Goal: Task Accomplishment & Management: Manage account settings

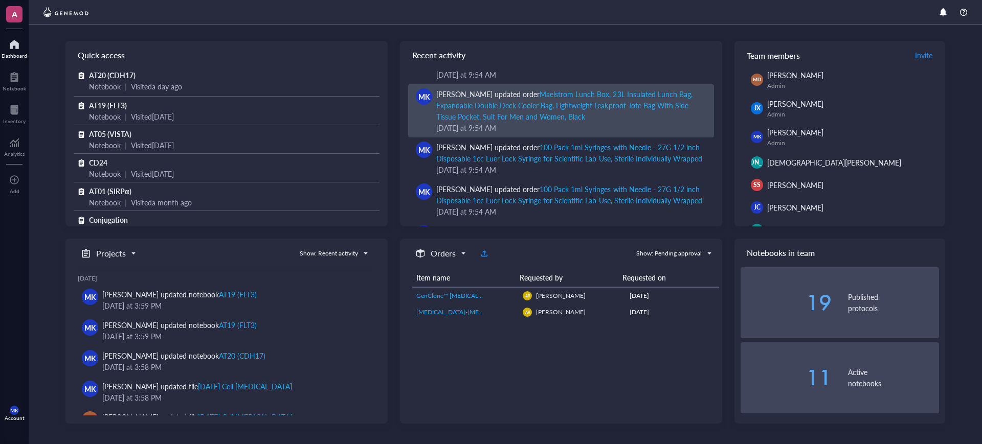
scroll to position [192, 0]
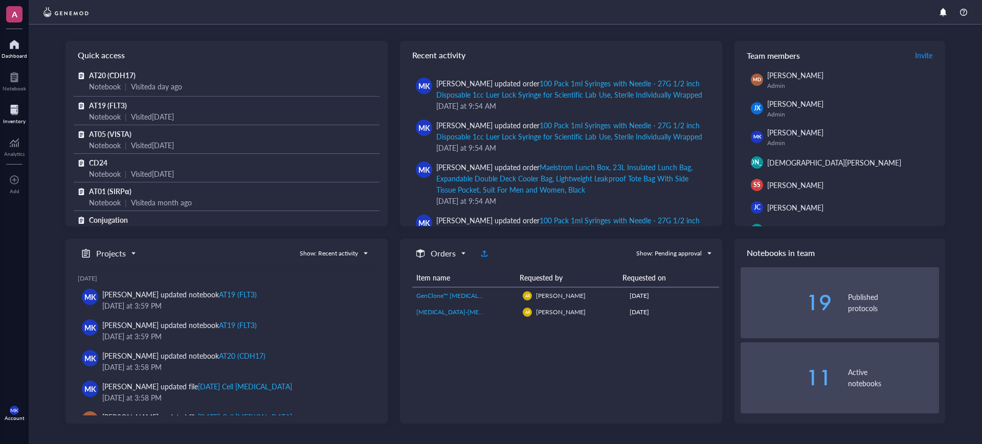
click at [9, 108] on div at bounding box center [14, 110] width 22 height 16
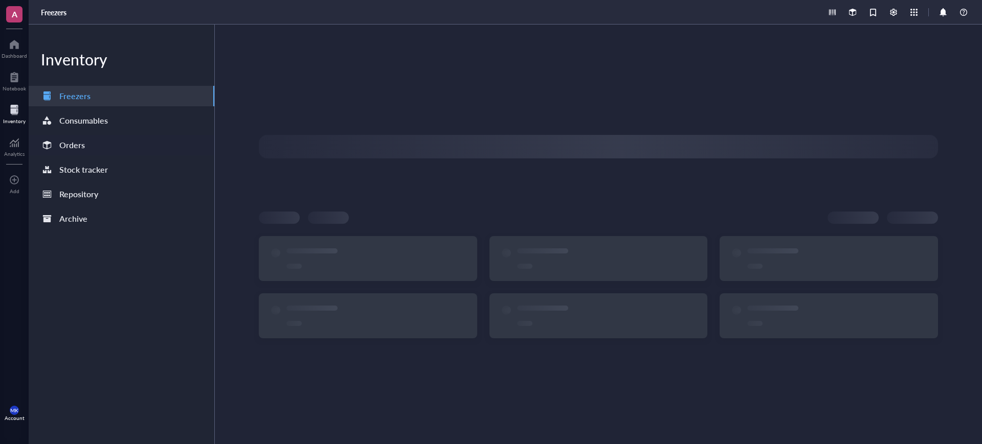
click at [88, 140] on div "Orders" at bounding box center [122, 145] width 186 height 20
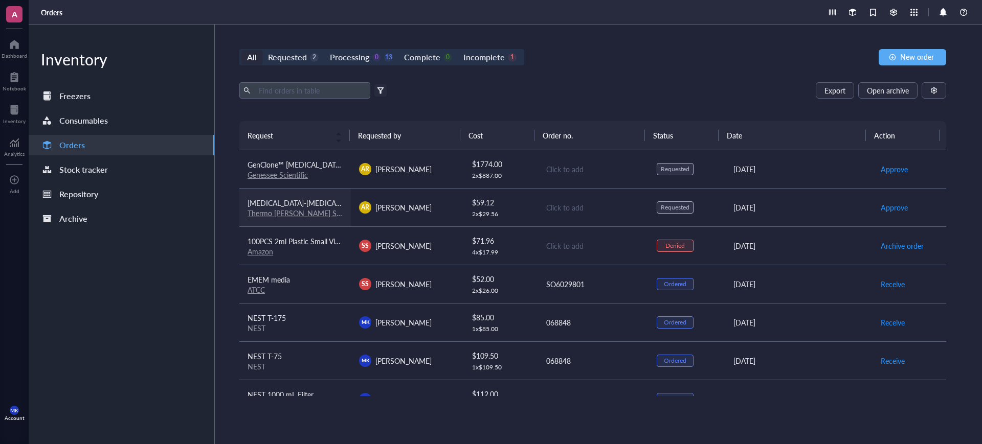
click at [308, 217] on td "[MEDICAL_DATA]-[MEDICAL_DATA] (10,000 U/mL) Thermo [PERSON_NAME] Scientific" at bounding box center [294, 207] width 111 height 38
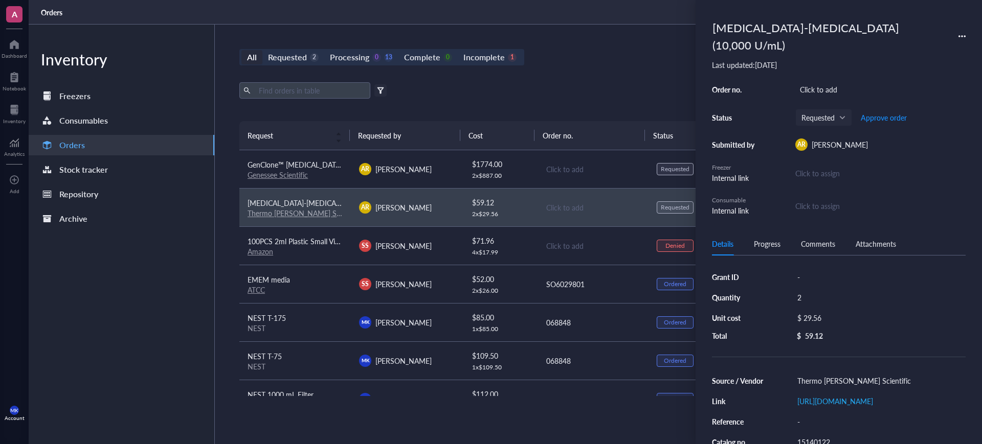
click at [619, 98] on div "Export Open archive" at bounding box center [592, 90] width 707 height 16
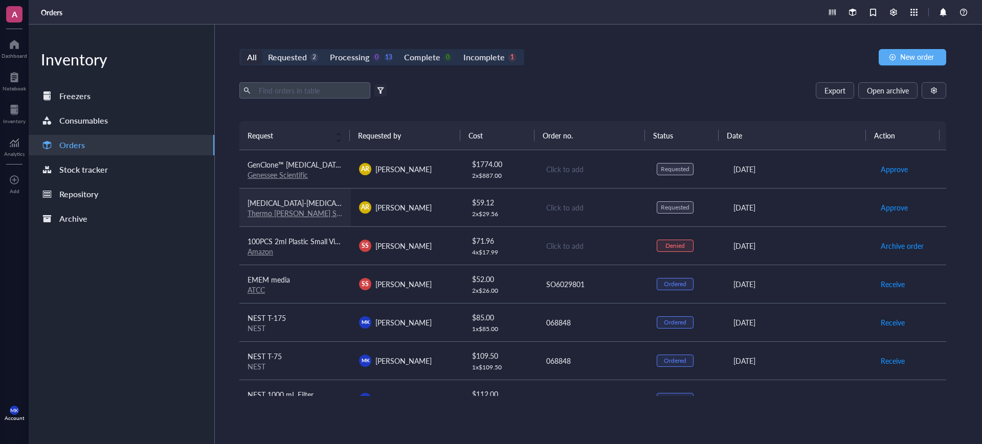
click at [287, 214] on link "Thermo [PERSON_NAME] Scientific" at bounding box center [303, 213] width 113 height 10
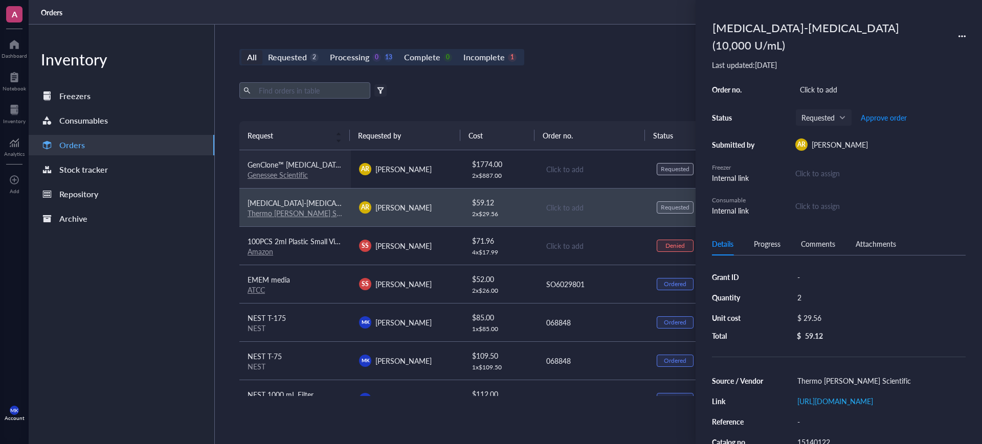
click at [285, 176] on link "Genessee Scientific" at bounding box center [277, 175] width 60 height 10
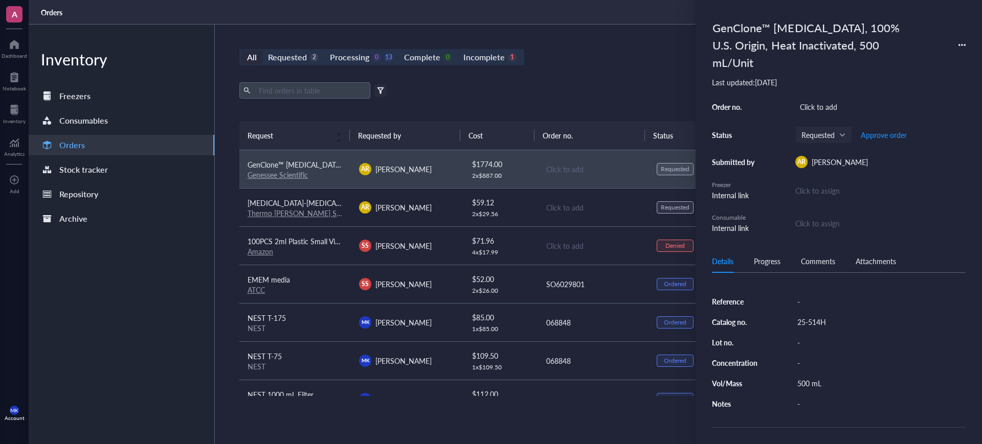
scroll to position [169, 0]
click at [607, 92] on div "Export Open archive" at bounding box center [592, 90] width 707 height 16
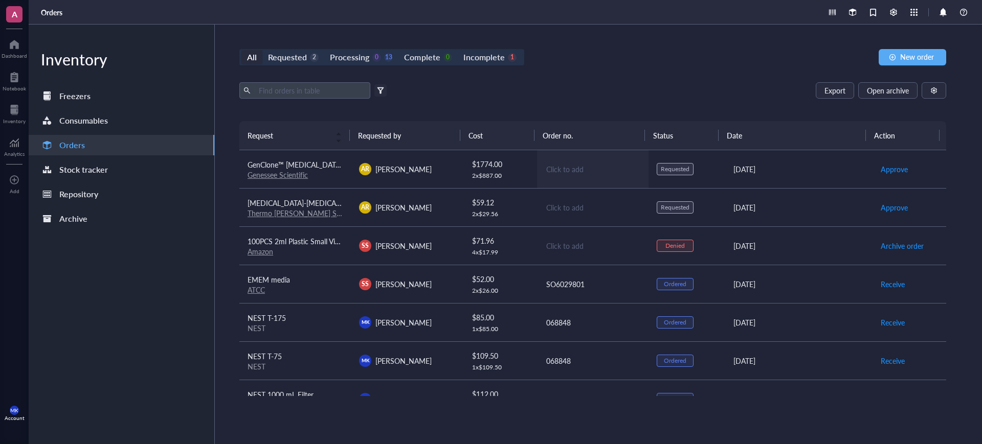
click at [537, 164] on td "Click to add" at bounding box center [592, 169] width 111 height 38
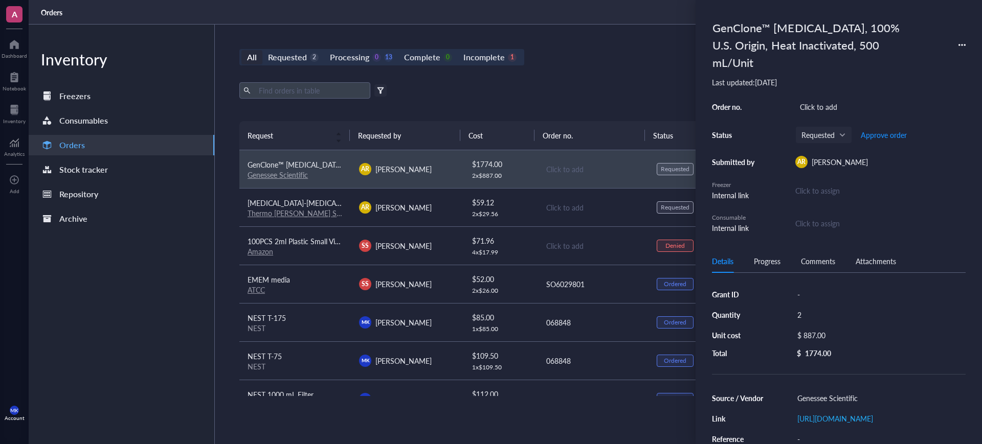
click at [583, 78] on div "All Requested 2 Processing 0 13 Complete 0 Incomplete 1 New order Export Open a…" at bounding box center [593, 235] width 756 height 420
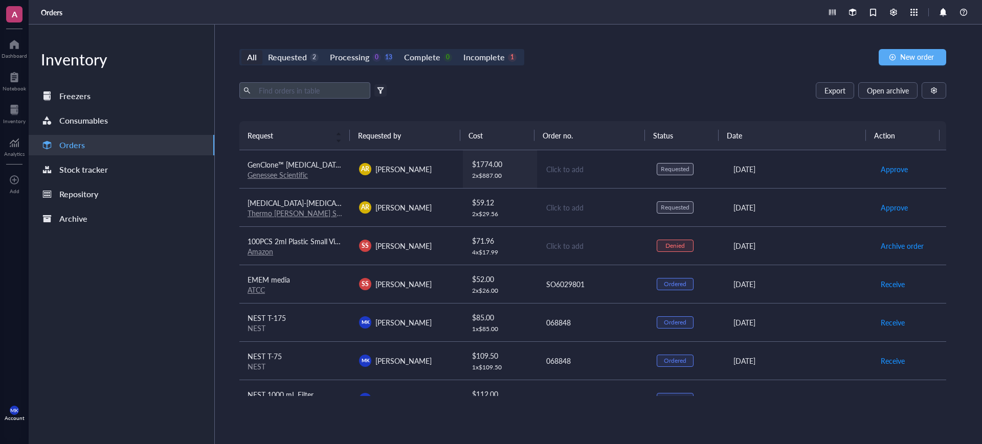
click at [517, 176] on div "2 x $ 887.00" at bounding box center [500, 176] width 57 height 8
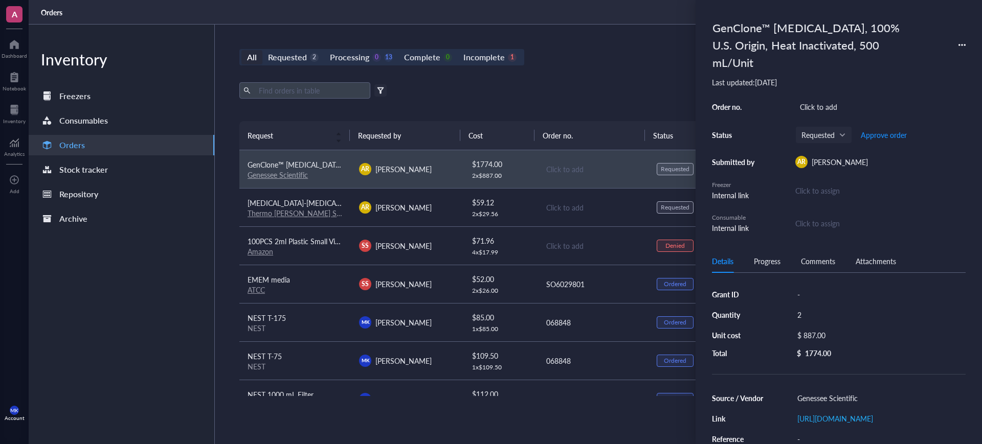
click at [829, 334] on div "$ 887.00" at bounding box center [876, 335] width 169 height 14
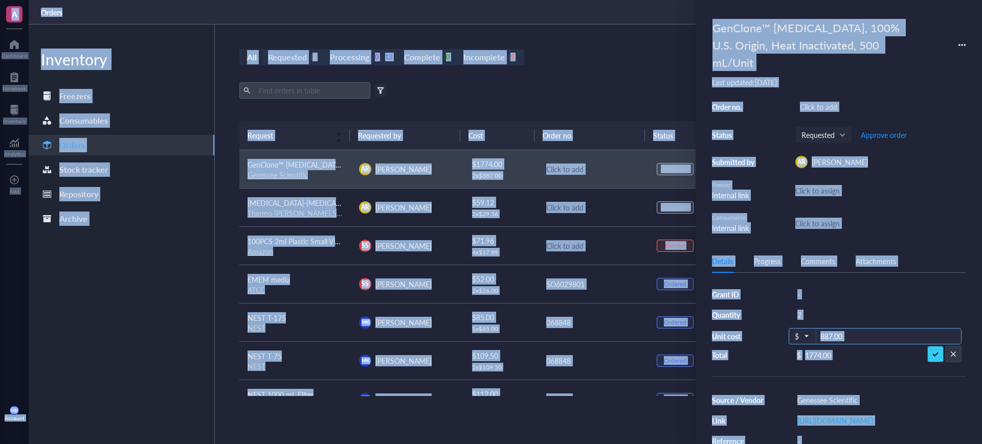
click at [847, 338] on input "887.00" at bounding box center [888, 337] width 145 height 16
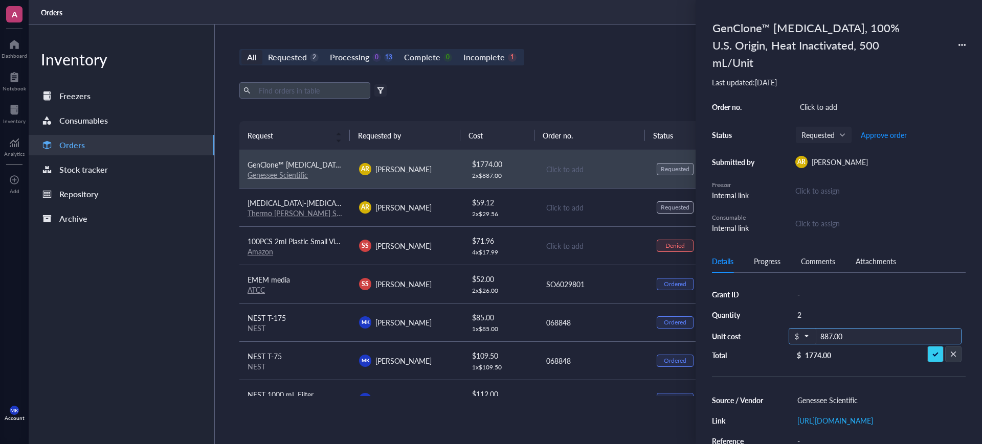
click at [834, 337] on input "887.00" at bounding box center [888, 337] width 145 height 16
paste input "410"
type input "410.00"
click at [826, 339] on div "$ 410.00" at bounding box center [876, 335] width 169 height 14
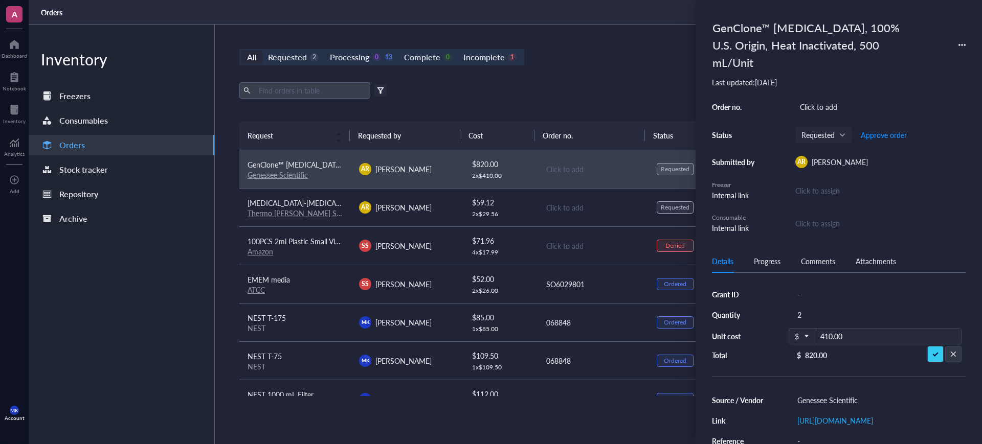
click at [560, 64] on div "All Requested 2 Processing 0 13 Complete 0 Incomplete 1 New order" at bounding box center [592, 57] width 707 height 16
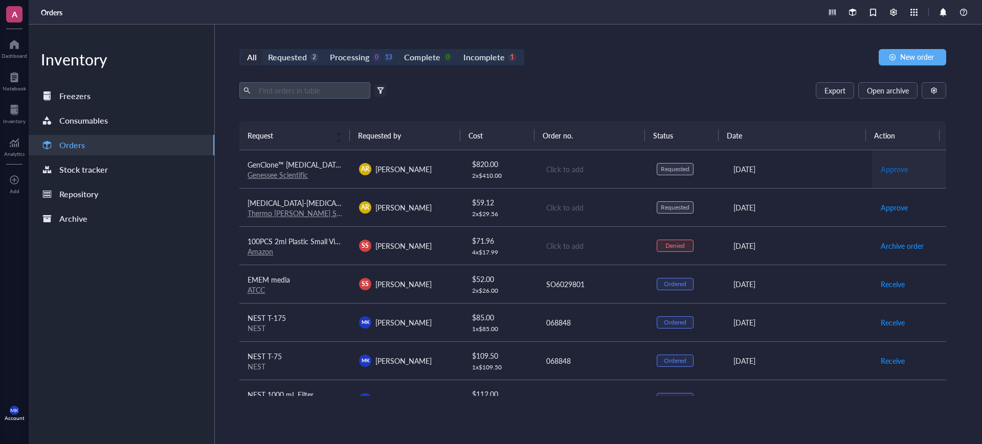
click at [893, 168] on span "Approve" at bounding box center [893, 169] width 27 height 11
click at [889, 209] on span "Approve" at bounding box center [893, 207] width 27 height 11
click at [351, 184] on td "AR [PERSON_NAME]" at bounding box center [406, 169] width 111 height 38
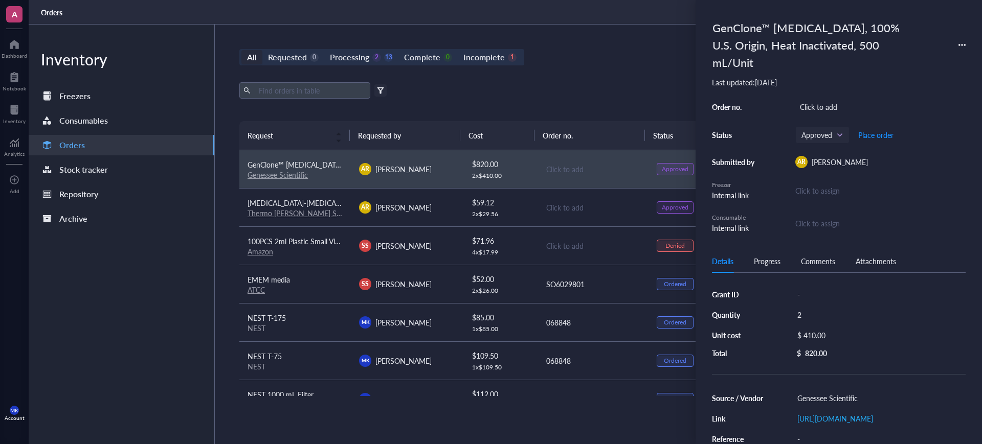
click at [828, 103] on div "Click to add" at bounding box center [880, 107] width 170 height 14
type input "714587"
click at [883, 138] on span "Place order" at bounding box center [875, 135] width 35 height 8
click at [641, 65] on div "All Requested 0 Processing 1 14 Complete 0 Incomplete 1 New order Export Open a…" at bounding box center [593, 235] width 756 height 420
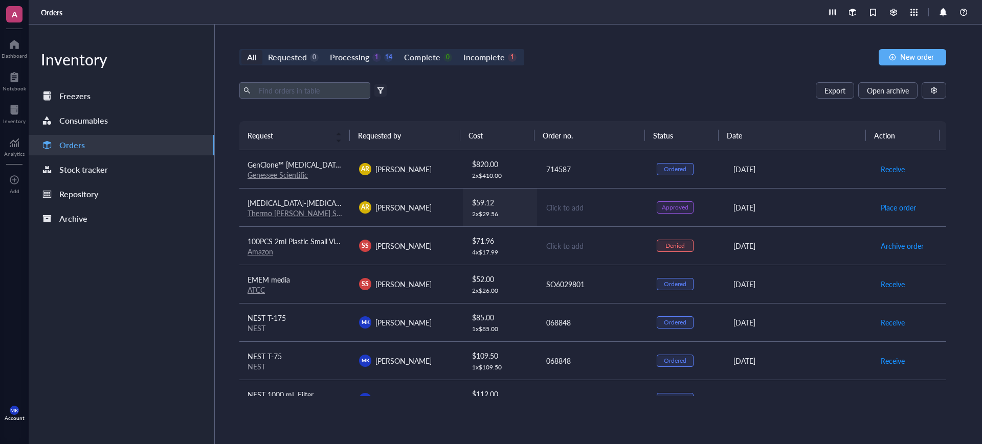
click at [527, 215] on td "$ 59.12 2 x $ 29.56" at bounding box center [500, 207] width 75 height 38
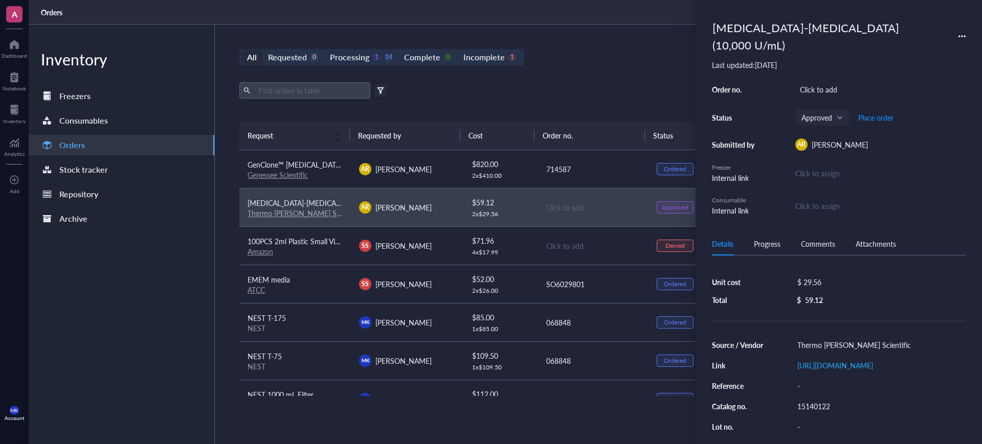
scroll to position [64, 0]
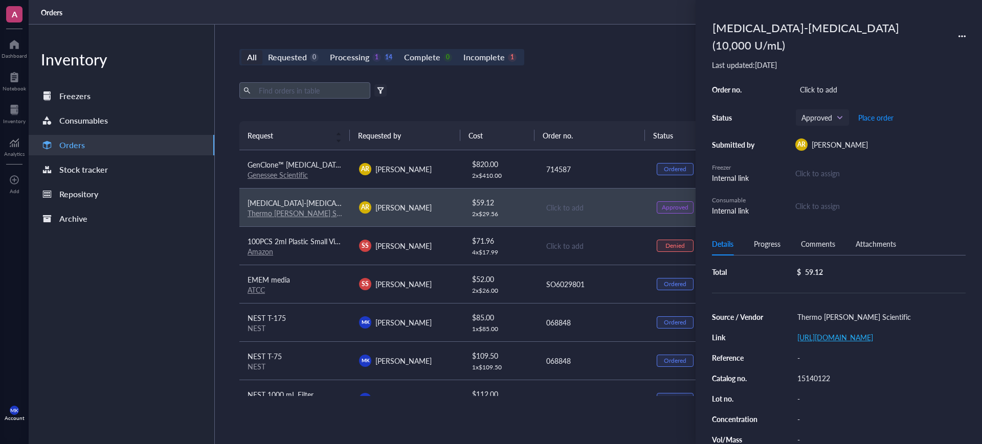
click at [818, 332] on link "[URL][DOMAIN_NAME]" at bounding box center [835, 337] width 76 height 10
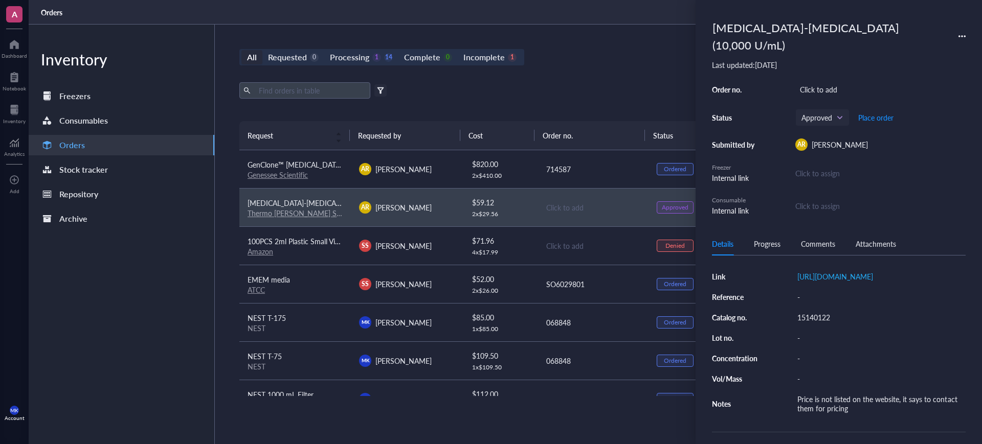
scroll to position [125, 0]
click at [822, 310] on div "15140122" at bounding box center [878, 317] width 173 height 14
click at [822, 310] on input "15140122" at bounding box center [813, 316] width 41 height 13
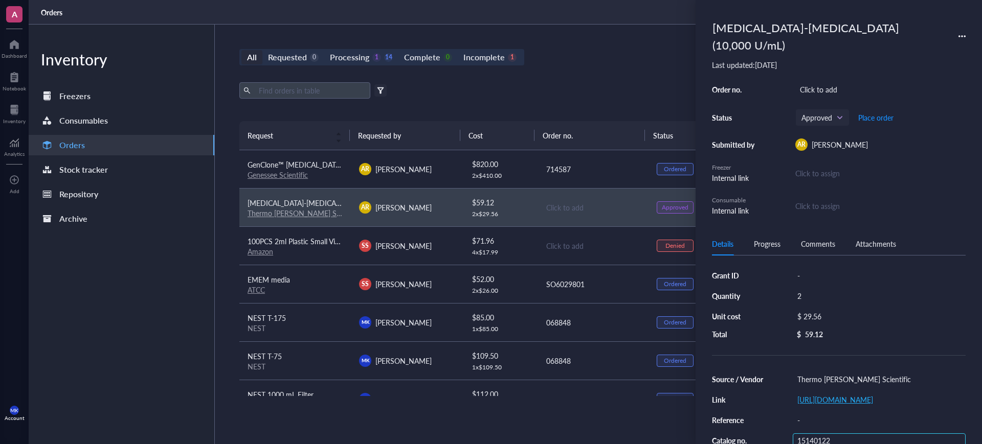
scroll to position [0, 0]
click at [825, 311] on div "$ 29.56" at bounding box center [876, 318] width 169 height 14
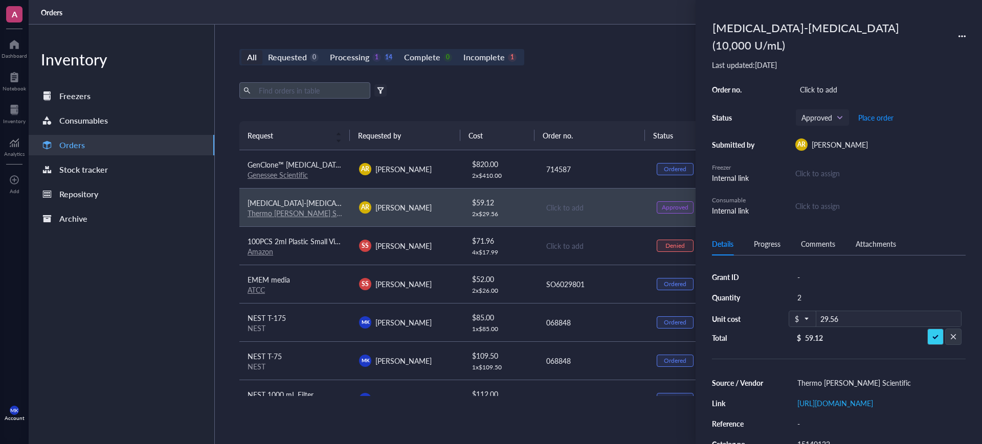
click at [838, 82] on div "Click to add" at bounding box center [880, 89] width 170 height 14
type input "14717125"
click at [583, 64] on div "All Requested 0 Processing 1 14 Complete 0 Incomplete 1 New order" at bounding box center [592, 57] width 707 height 16
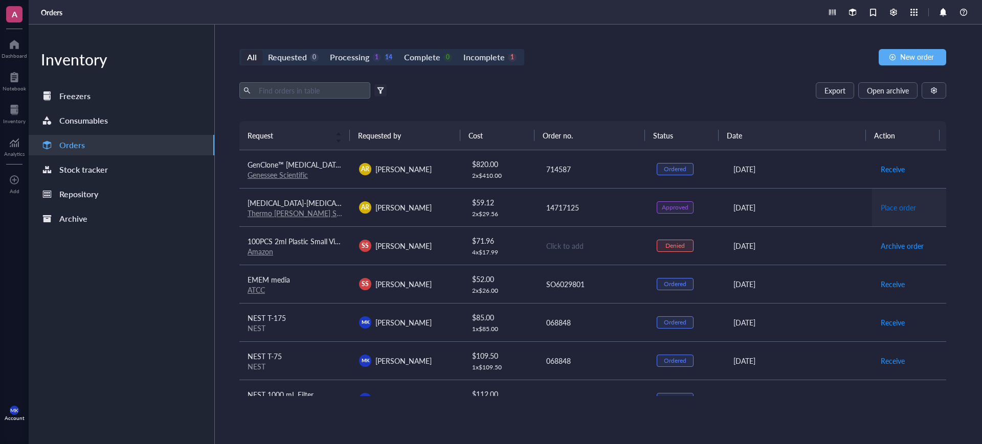
click at [880, 207] on span "Place order" at bounding box center [897, 207] width 35 height 11
click at [691, 81] on div "All Requested 0 Processing 0 15 Complete 0 Incomplete 1 New order Export Open a…" at bounding box center [593, 235] width 756 height 420
click at [30, 55] on div "Inventory" at bounding box center [122, 59] width 186 height 20
click at [28, 55] on div "A Dashboard Notebook Inventory Analytics To pick up a draggable item, press the…" at bounding box center [491, 222] width 982 height 444
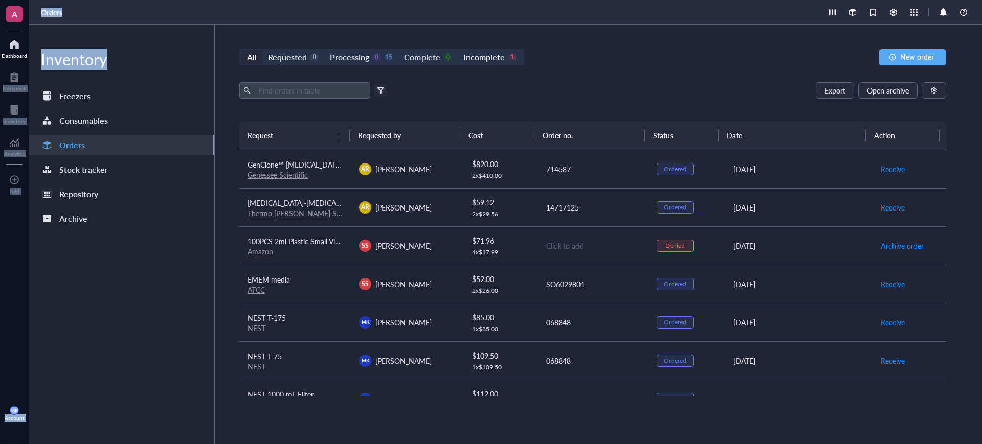
click at [28, 55] on div "Dashboard" at bounding box center [14, 47] width 29 height 29
click at [13, 46] on div at bounding box center [15, 44] width 26 height 16
